Goal: Transaction & Acquisition: Purchase product/service

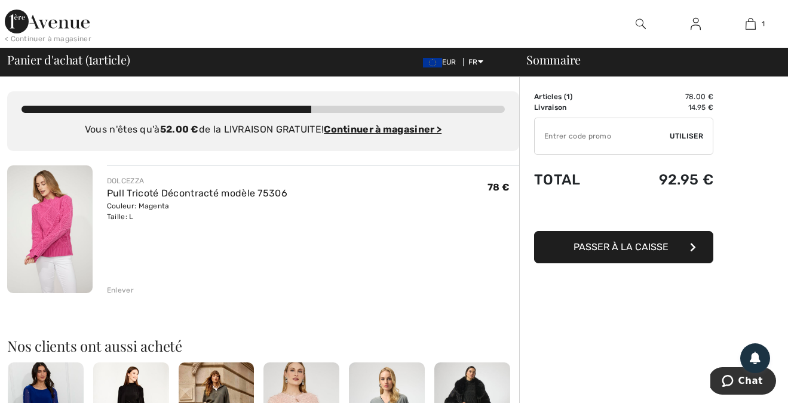
click at [616, 240] on button "Passer à la caisse" at bounding box center [623, 247] width 179 height 32
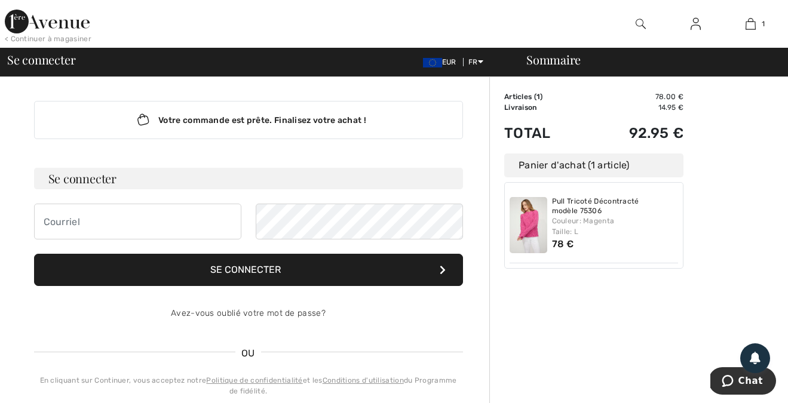
click at [232, 259] on button "Se connecter" at bounding box center [248, 270] width 429 height 32
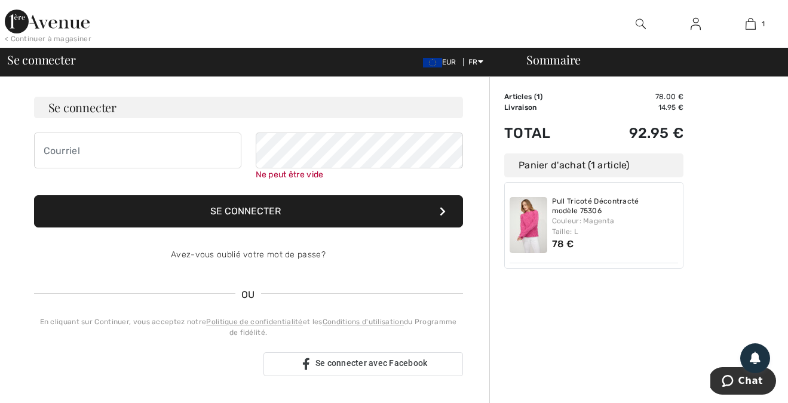
scroll to position [108, 0]
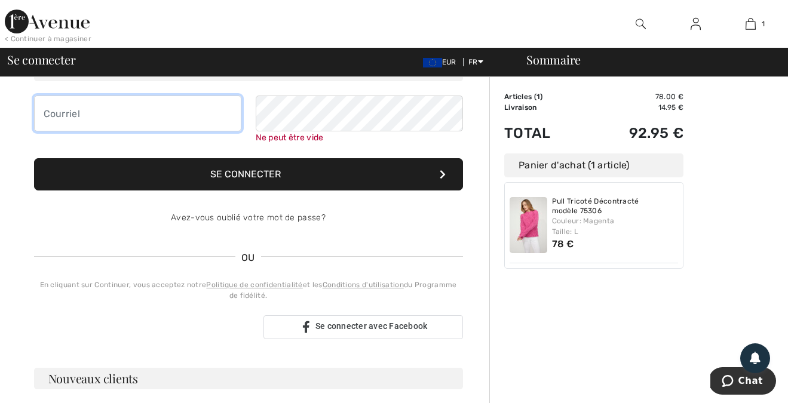
click at [97, 113] on input "email" at bounding box center [137, 114] width 207 height 36
type input "[EMAIL_ADDRESS][DOMAIN_NAME]"
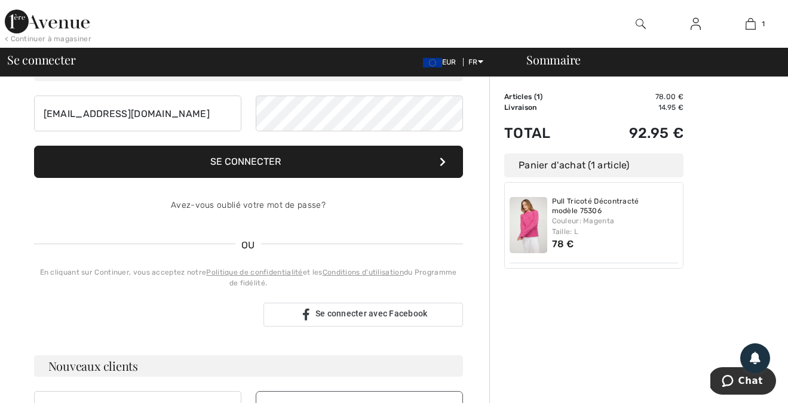
click at [296, 181] on form "Se connecter [EMAIL_ADDRESS][DOMAIN_NAME] Se connecter Avez-vous oublié votre m…" at bounding box center [248, 142] width 429 height 164
click at [293, 174] on button "Se connecter" at bounding box center [248, 162] width 429 height 32
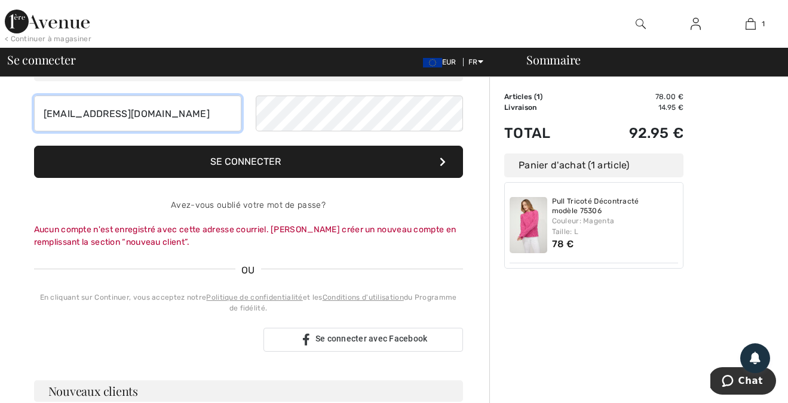
click at [197, 113] on input "[EMAIL_ADDRESS][DOMAIN_NAME]" at bounding box center [137, 114] width 207 height 36
drag, startPoint x: 197, startPoint y: 113, endPoint x: 50, endPoint y: 116, distance: 147.5
click at [50, 116] on input "[EMAIL_ADDRESS][DOMAIN_NAME]" at bounding box center [137, 114] width 207 height 36
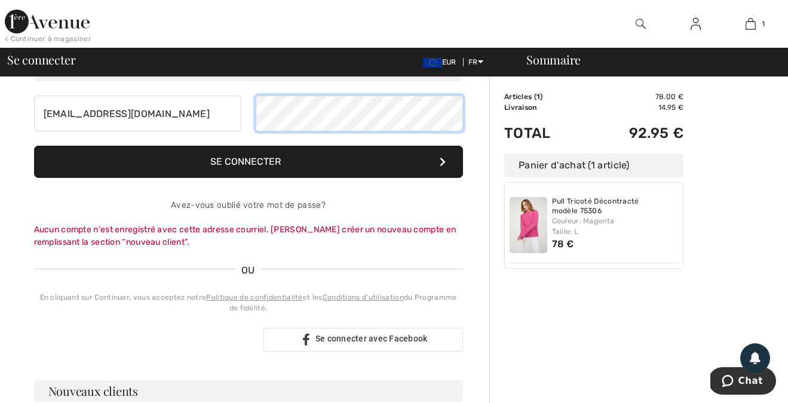
click at [216, 113] on div "[EMAIL_ADDRESS][DOMAIN_NAME]" at bounding box center [248, 114] width 429 height 36
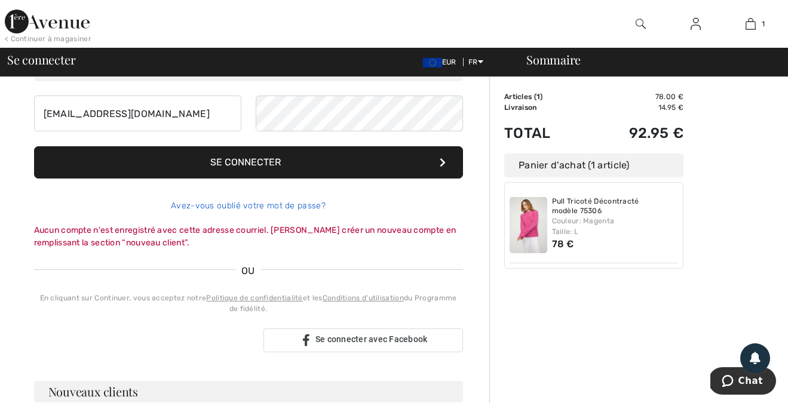
click at [224, 205] on div "Avez-vous oublié votre mot de passe?" at bounding box center [248, 206] width 429 height 36
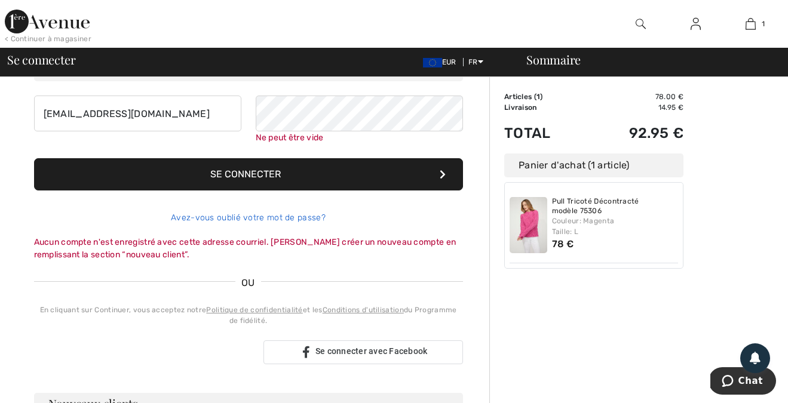
click at [256, 219] on link "Avez-vous oublié votre mot de passe?" at bounding box center [248, 218] width 155 height 10
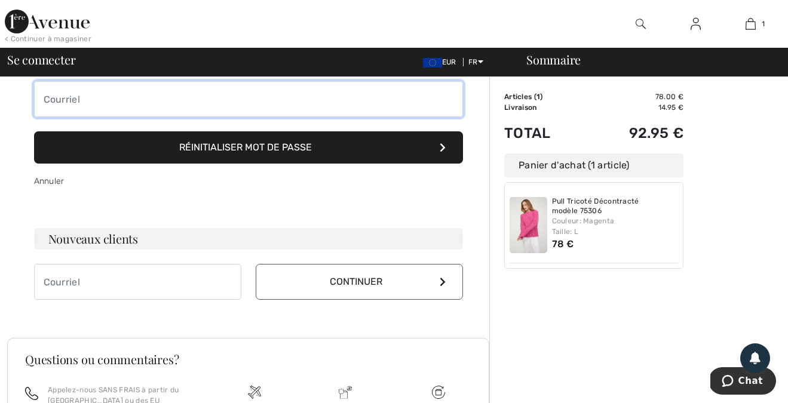
click at [239, 107] on input "email" at bounding box center [248, 99] width 429 height 36
type input "[EMAIL_ADDRESS][DOMAIN_NAME]"
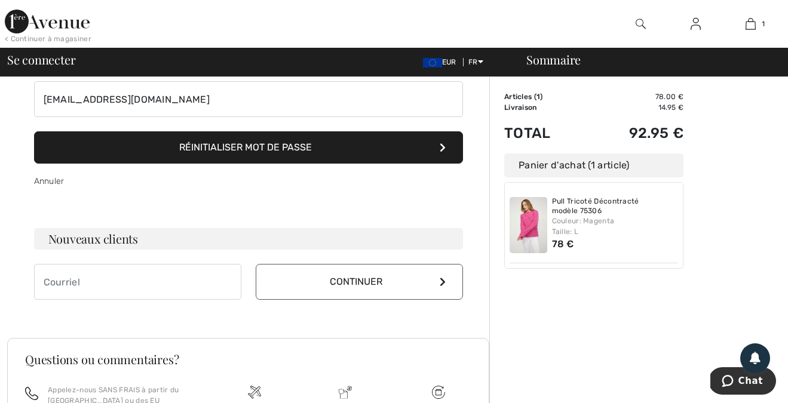
click at [226, 153] on button "Réinitialiser mot de passe" at bounding box center [248, 147] width 429 height 32
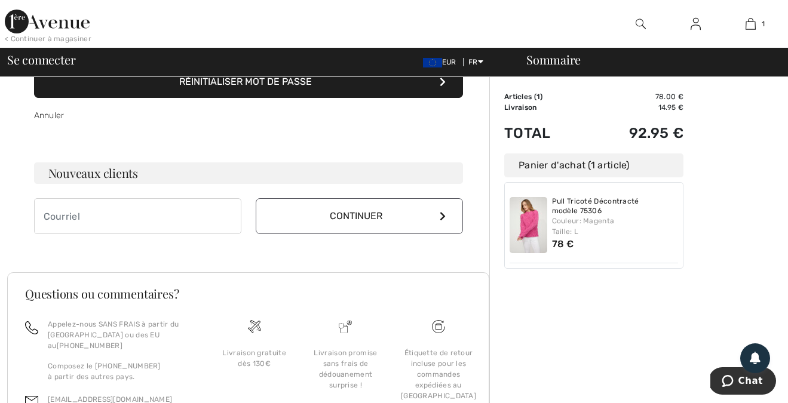
scroll to position [170, 0]
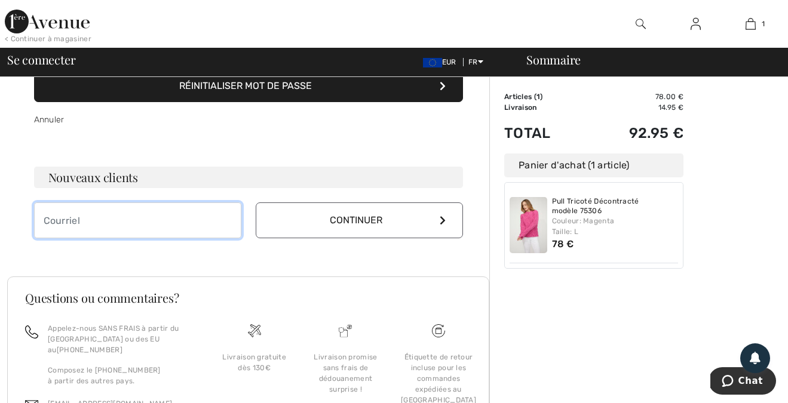
click at [216, 221] on input "email" at bounding box center [137, 220] width 207 height 36
type input "[EMAIL_ADDRESS][DOMAIN_NAME]"
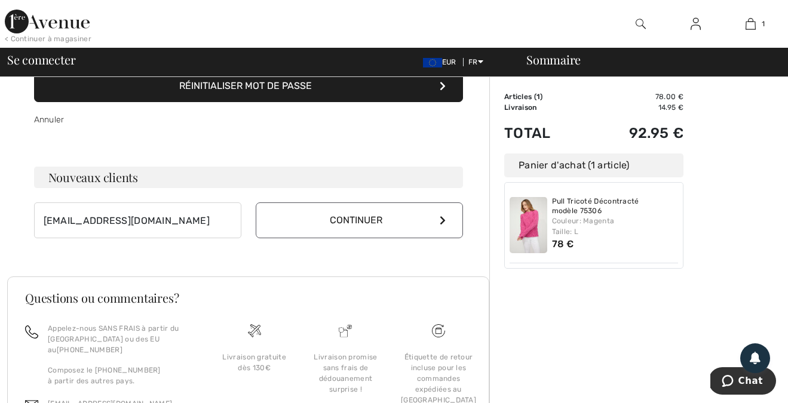
click at [348, 223] on button "Continuer" at bounding box center [359, 220] width 207 height 36
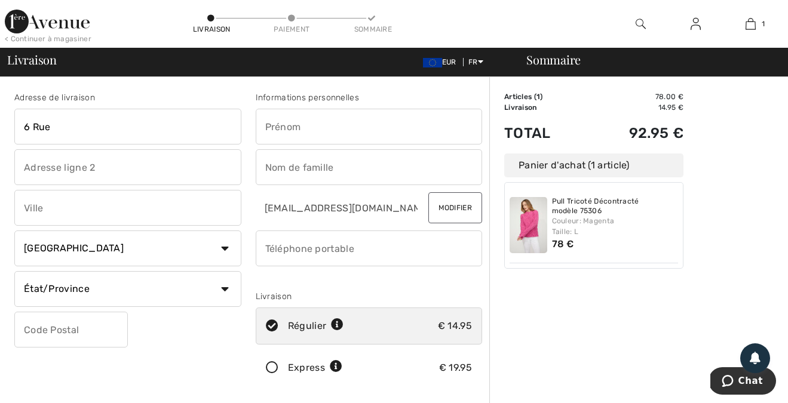
type input "[STREET_ADDRESS]"
type input "GRAS"
type input "SAINTE BARBE"
select select "FR"
type input "57640"
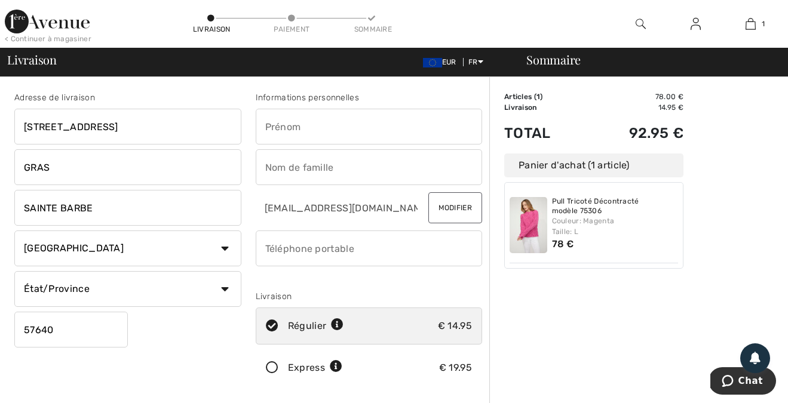
type input "Violaine"
type input "[PERSON_NAME]"
drag, startPoint x: 331, startPoint y: 252, endPoint x: 228, endPoint y: 253, distance: 103.3
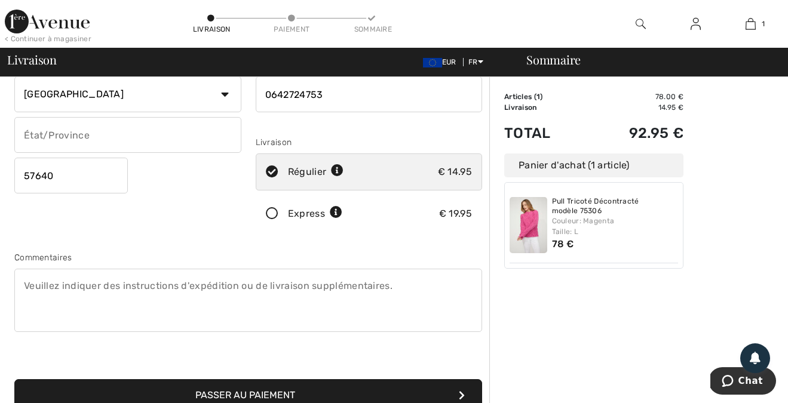
scroll to position [222, 0]
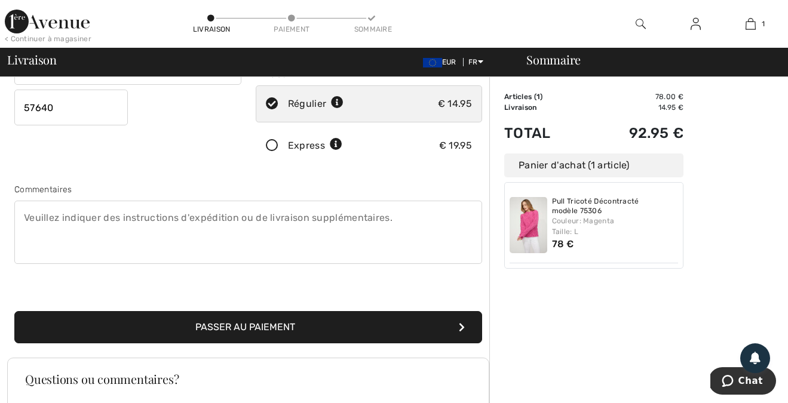
type input "0642724753"
click at [283, 323] on button "Passer au paiement" at bounding box center [248, 327] width 468 height 32
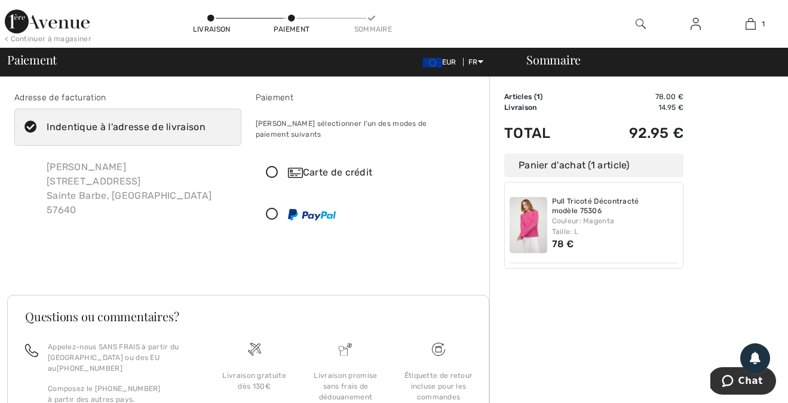
click at [275, 167] on icon at bounding box center [272, 173] width 32 height 13
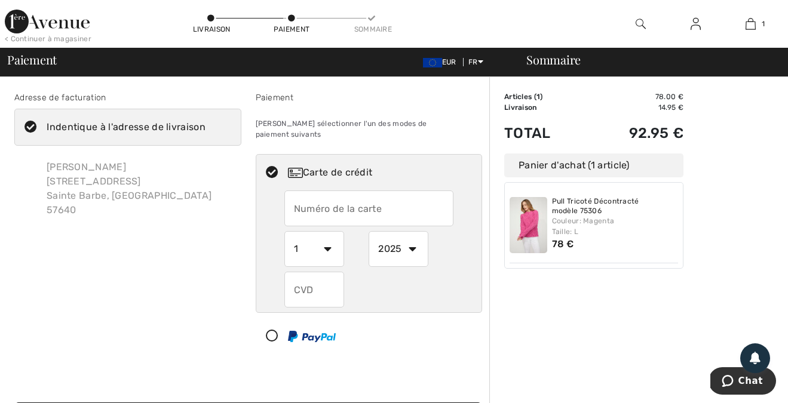
click at [313, 191] on input "text" at bounding box center [368, 209] width 169 height 36
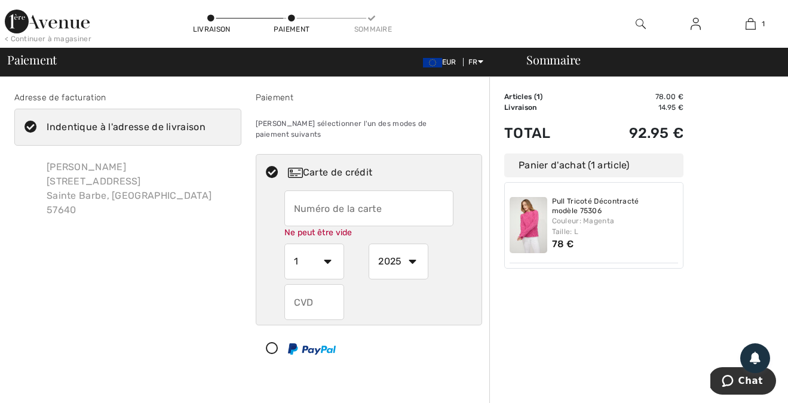
type input "5132862046133743"
select select "6"
select select "2028"
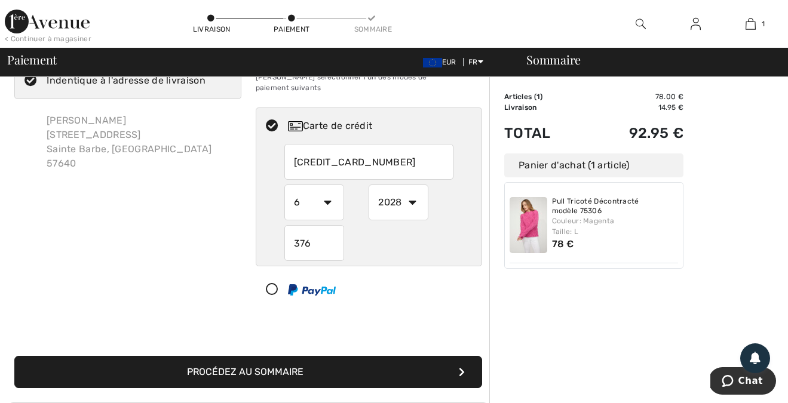
scroll to position [51, 0]
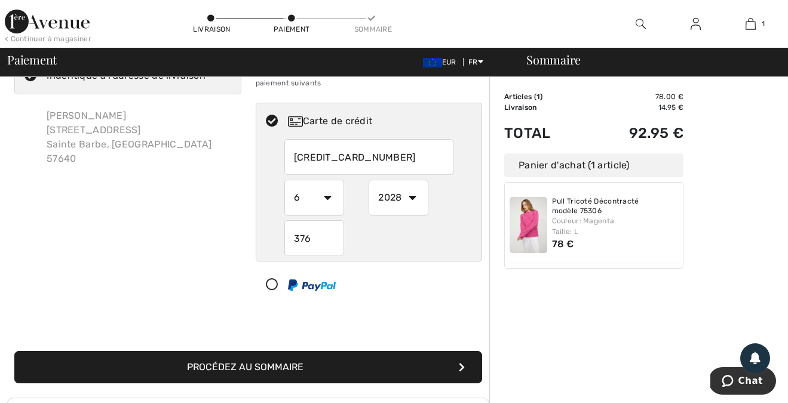
type input "376"
click at [349, 352] on button "Procédez au sommaire" at bounding box center [248, 367] width 468 height 32
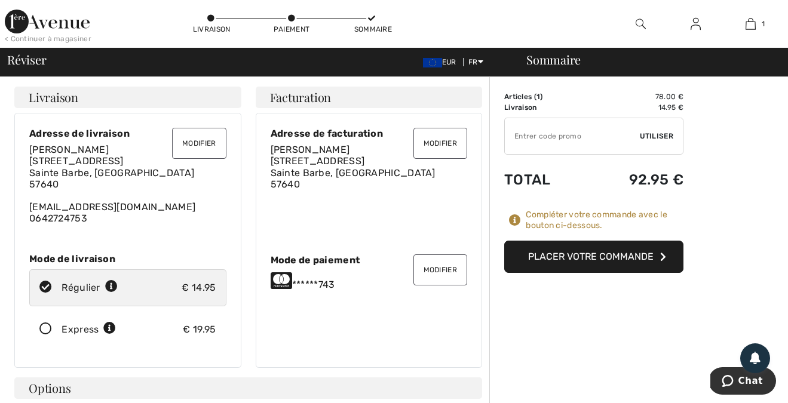
click at [567, 262] on button "Placer votre commande" at bounding box center [593, 257] width 179 height 32
